Goal: Transaction & Acquisition: Purchase product/service

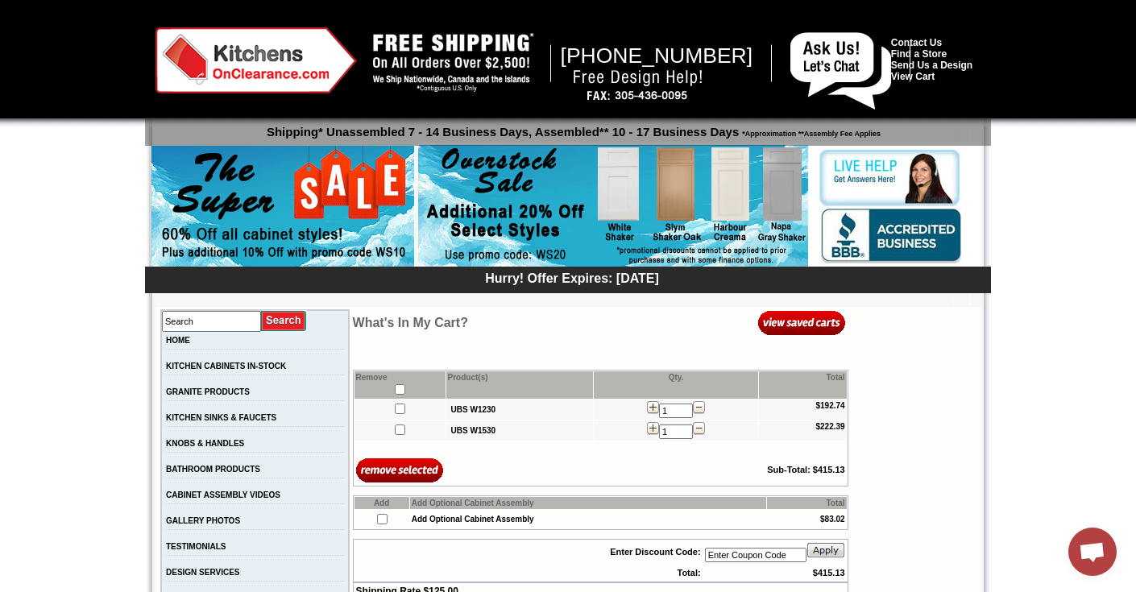
click at [271, 66] on img at bounding box center [255, 60] width 201 height 66
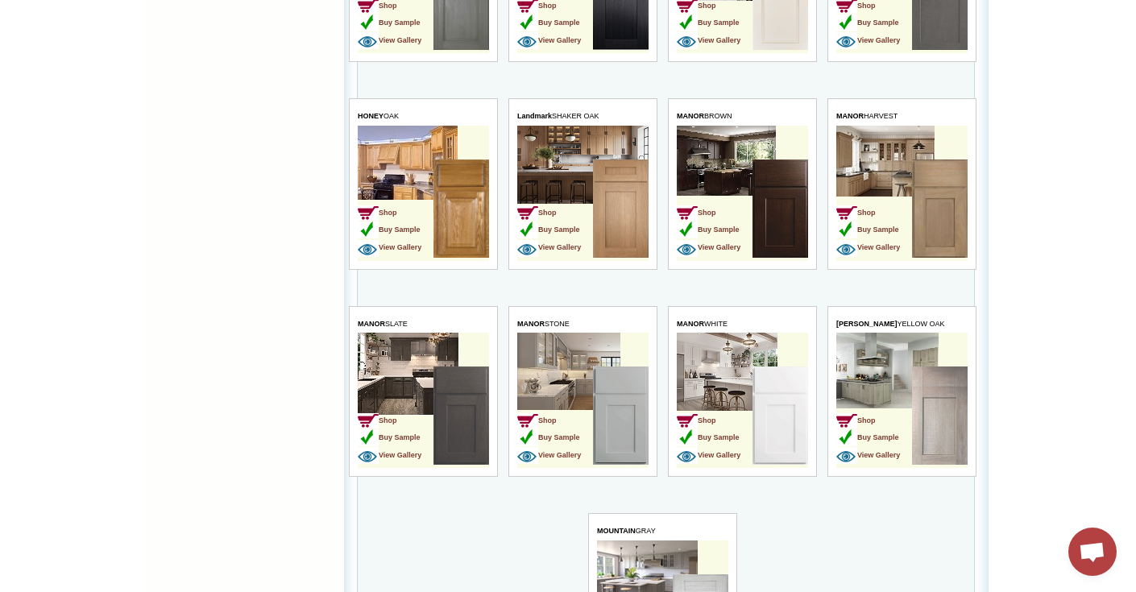
scroll to position [2234, 0]
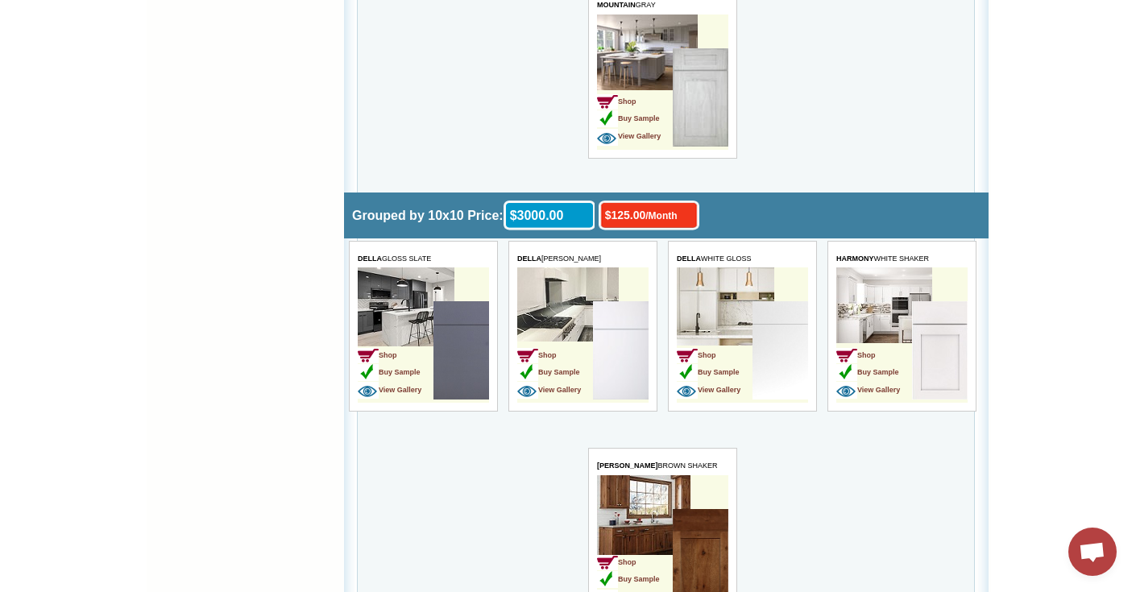
click at [781, 350] on img at bounding box center [779, 350] width 56 height 98
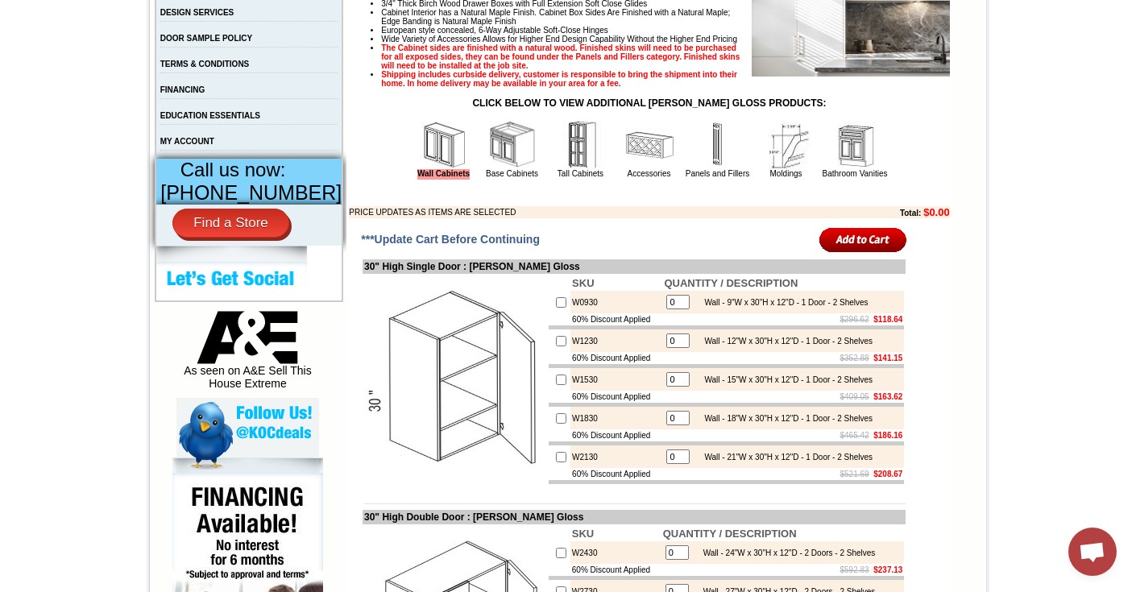
scroll to position [572, 0]
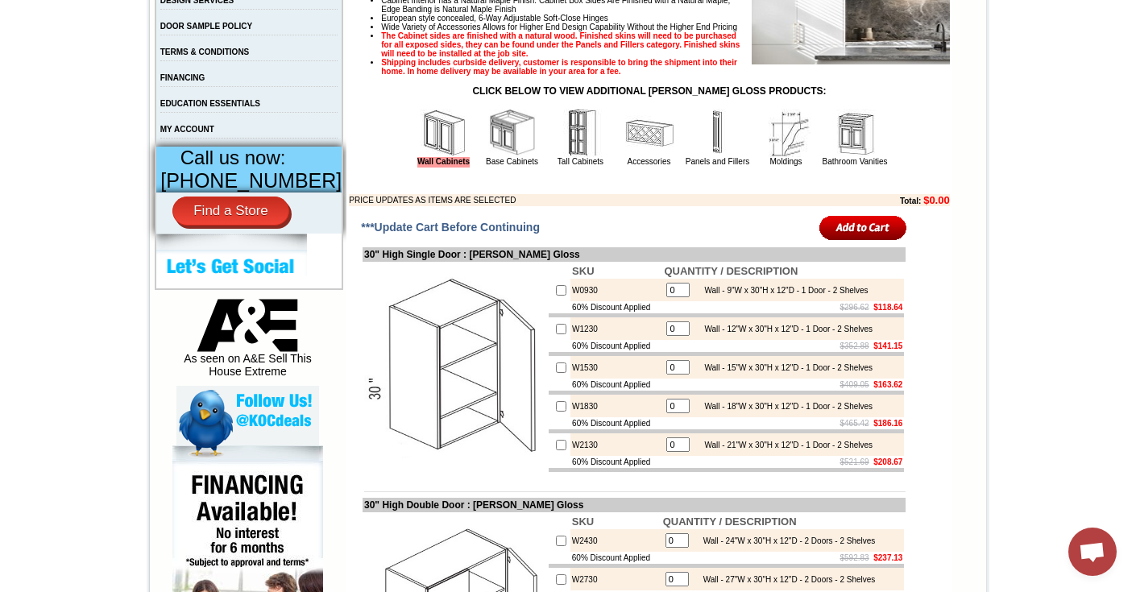
click at [556, 334] on input "checkbox" at bounding box center [561, 329] width 10 height 10
checkbox input "true"
type input "1"
click at [556, 373] on input "checkbox" at bounding box center [561, 367] width 10 height 10
checkbox input "true"
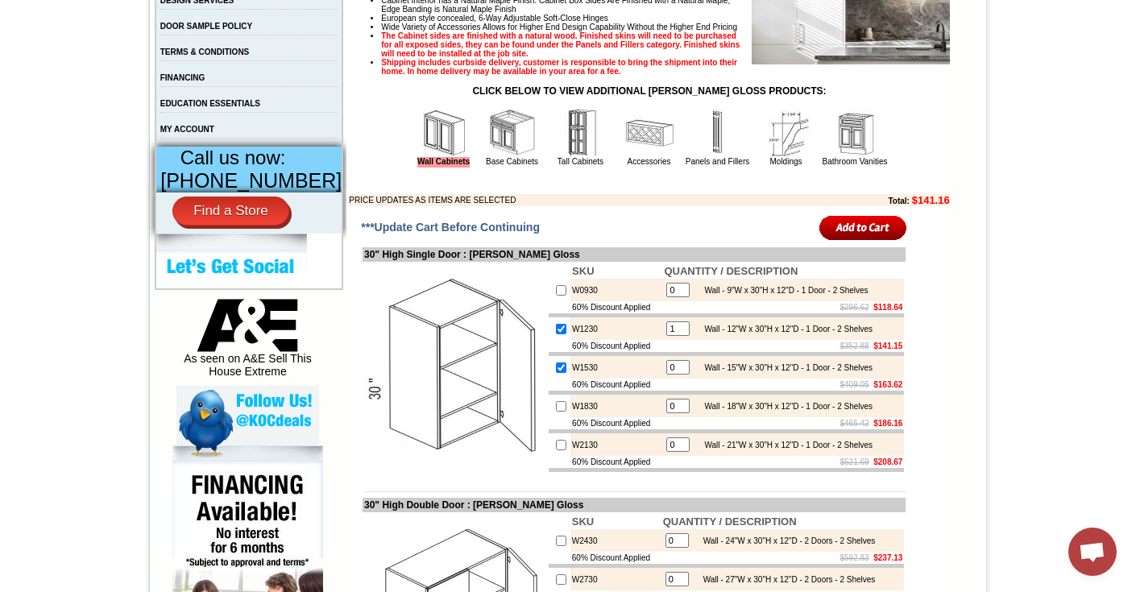
type input "1"
click at [863, 241] on input "image" at bounding box center [863, 227] width 88 height 27
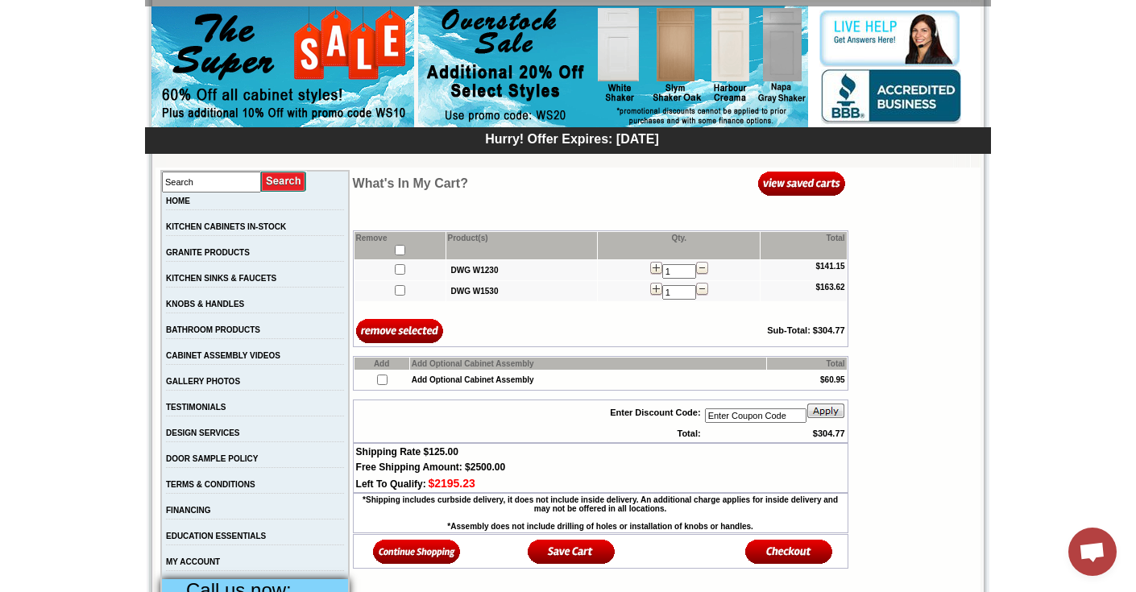
scroll to position [196, 0]
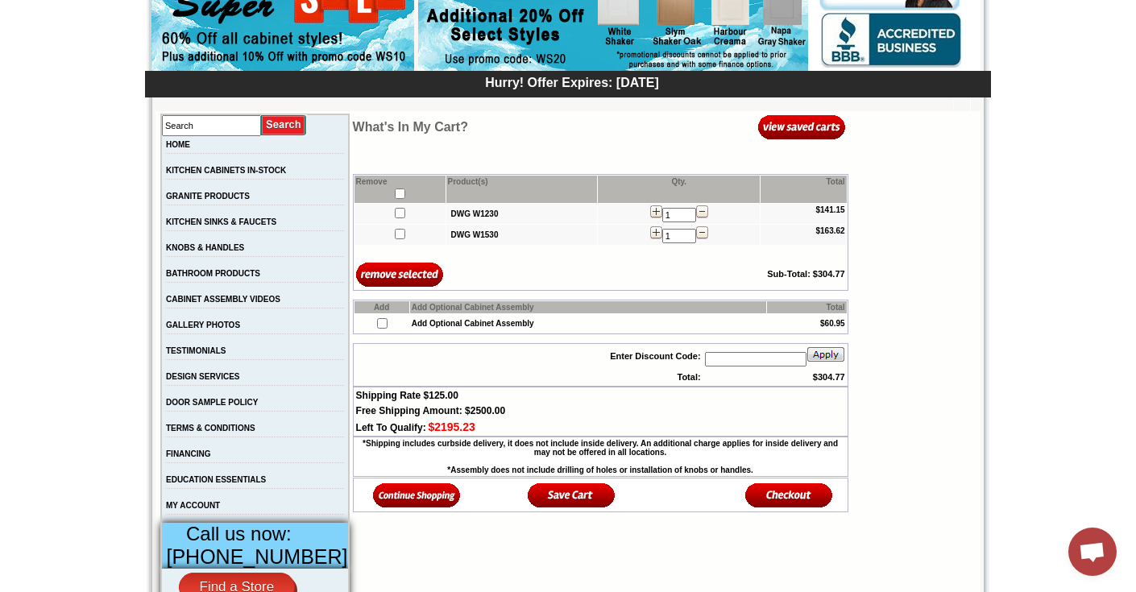
click at [745, 363] on input "text" at bounding box center [755, 359] width 101 height 14
type input "ws10"
click at [819, 359] on img at bounding box center [825, 354] width 39 height 16
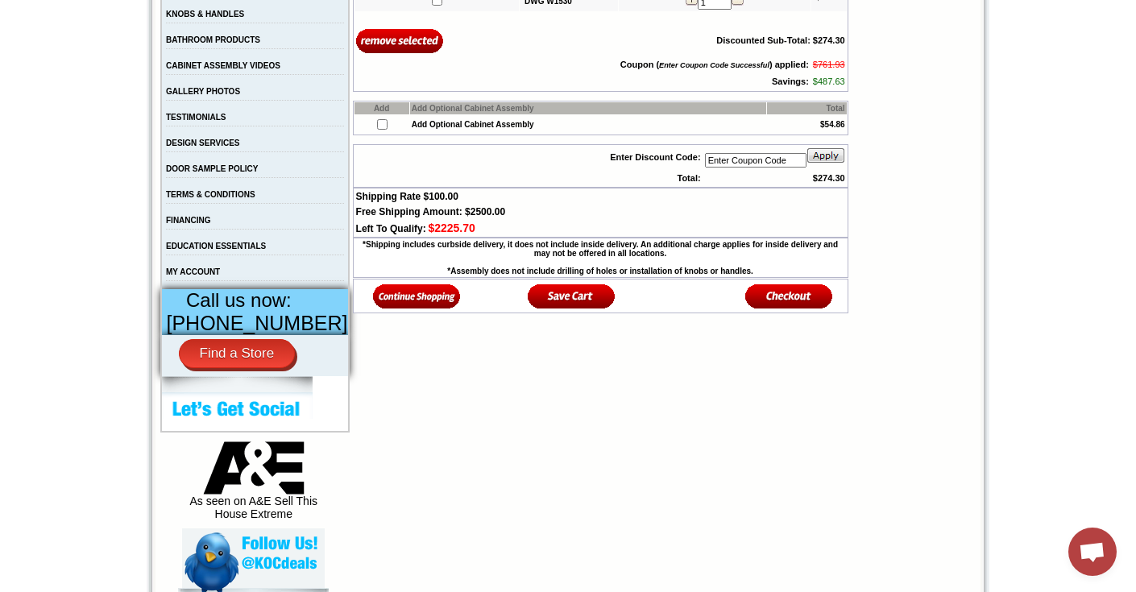
scroll to position [437, 0]
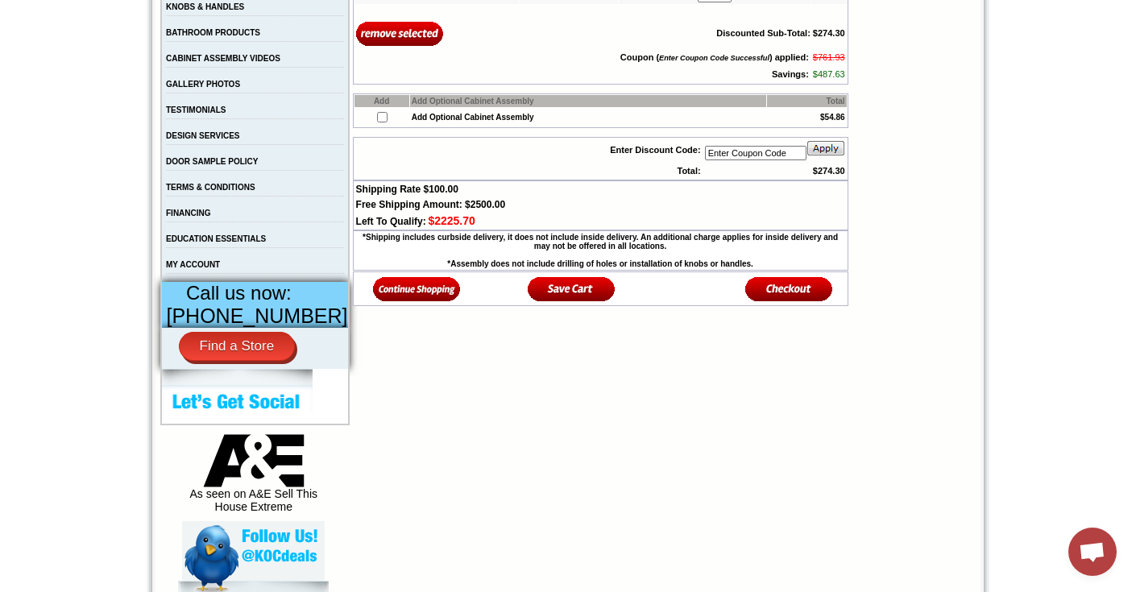
click at [413, 302] on img at bounding box center [417, 288] width 88 height 27
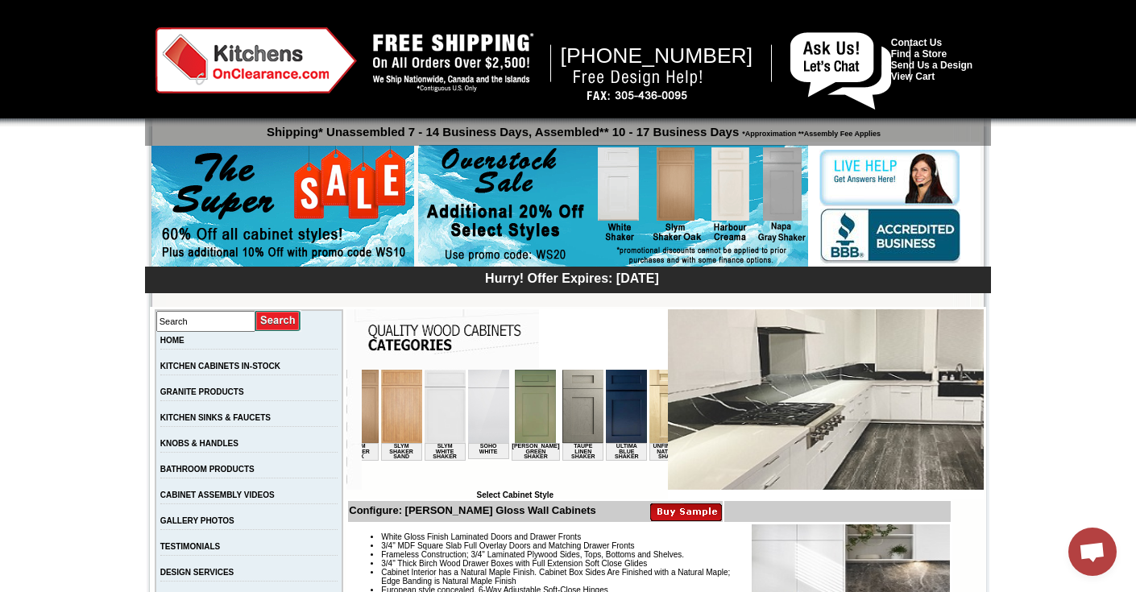
scroll to position [0, 2652]
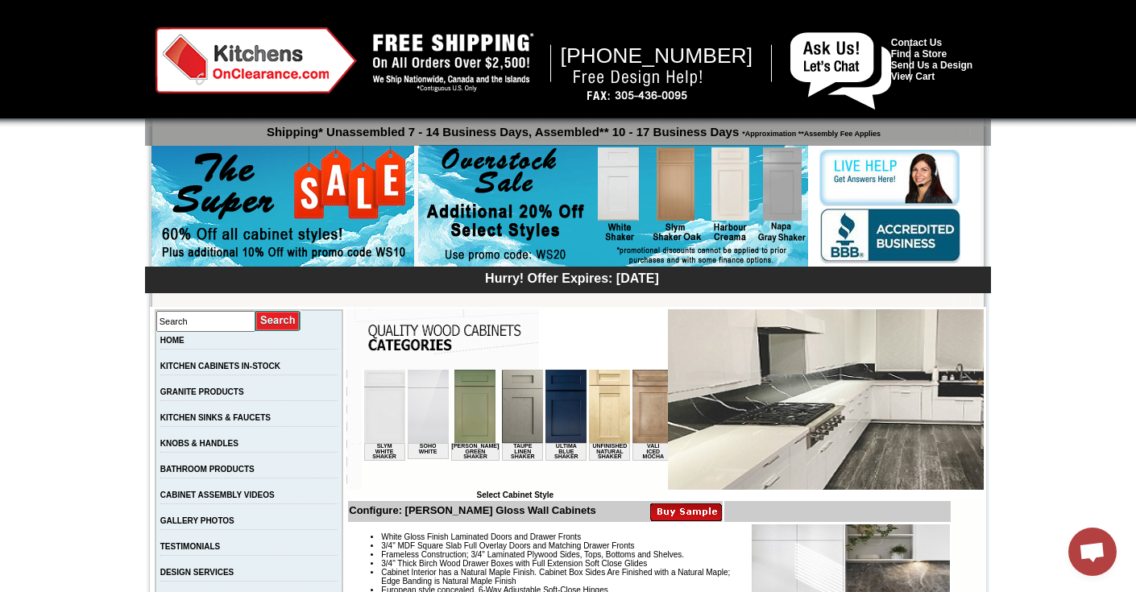
click at [771, 412] on img at bounding box center [791, 406] width 41 height 73
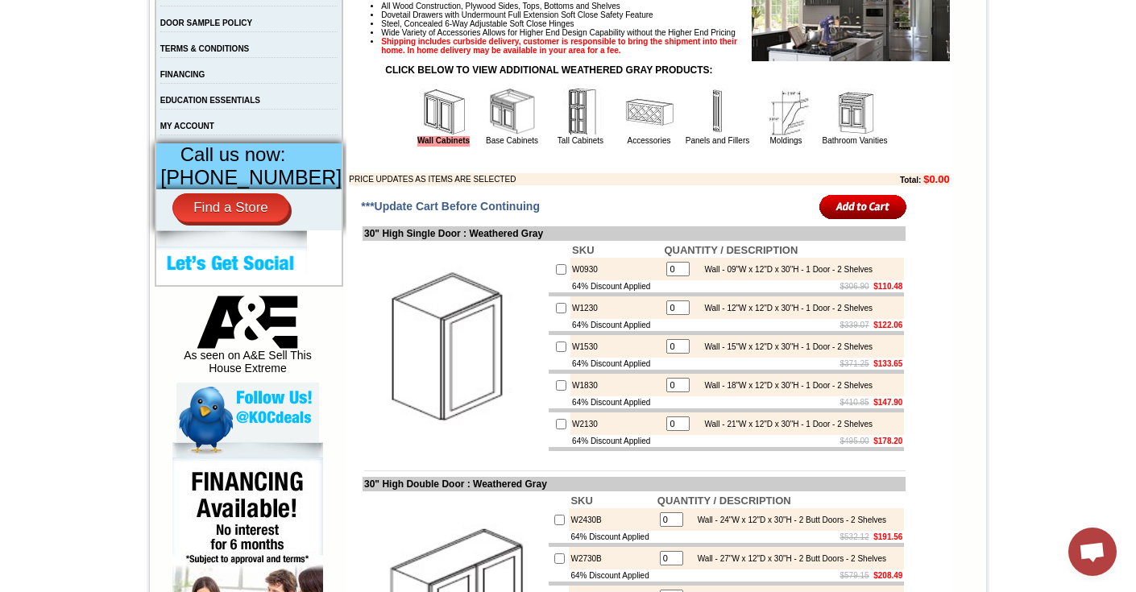
scroll to position [493, 0]
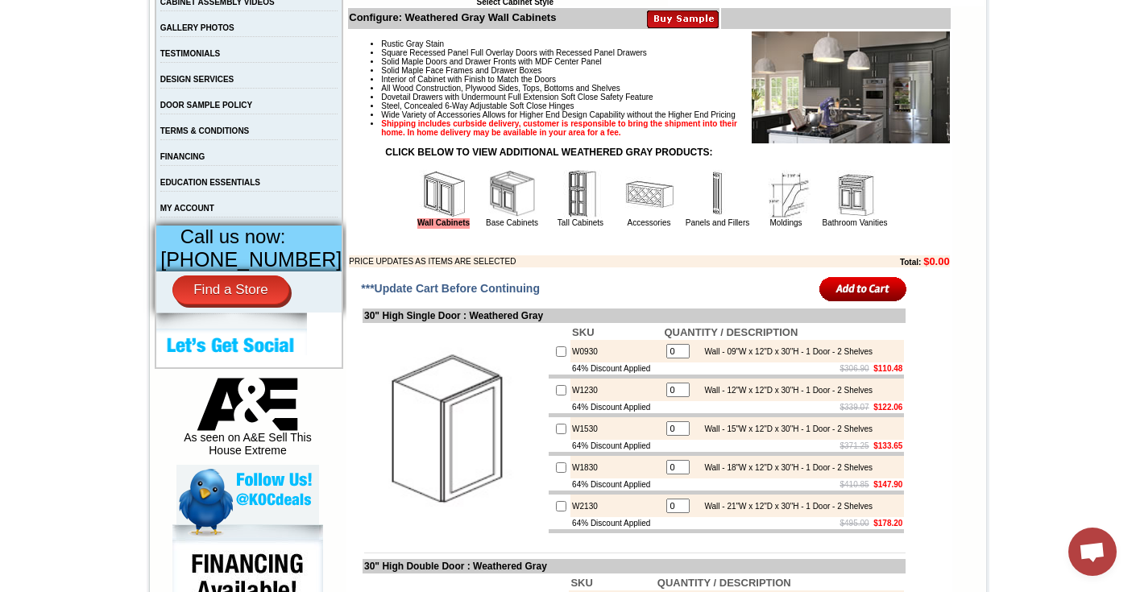
click at [772, 218] on img at bounding box center [786, 194] width 48 height 48
click at [698, 379] on td at bounding box center [726, 377] width 355 height 4
